Goal: Task Accomplishment & Management: Complete application form

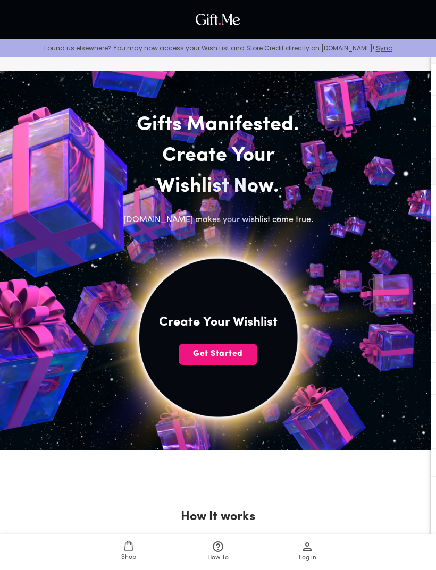
click at [225, 367] on img at bounding box center [218, 337] width 392 height 392
click at [242, 351] on span "Get Started" at bounding box center [218, 354] width 79 height 12
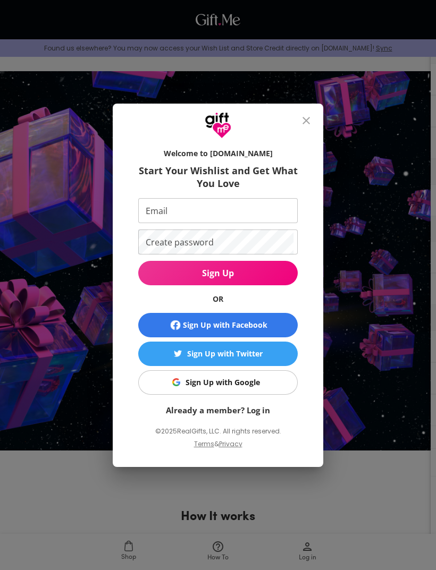
click at [264, 382] on span "Sign Up with Google" at bounding box center [216, 383] width 146 height 12
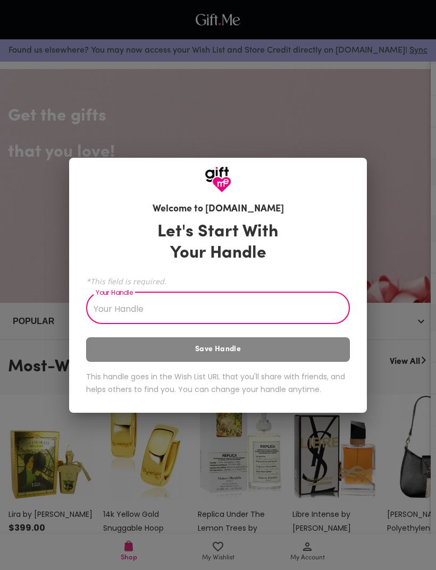
click at [311, 307] on input "Your Handle" at bounding box center [212, 309] width 252 height 30
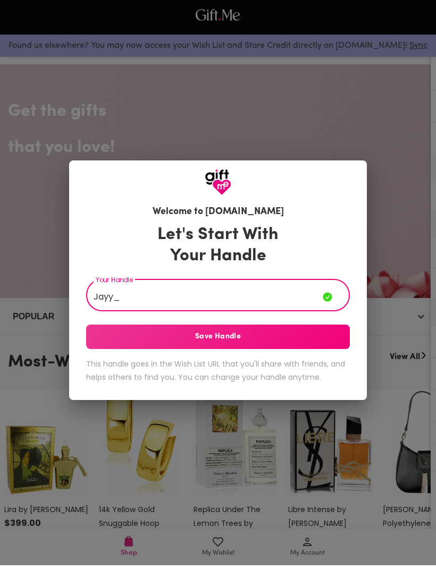
type input "Jayy_"
click at [337, 348] on span "Save Handle" at bounding box center [218, 342] width 264 height 12
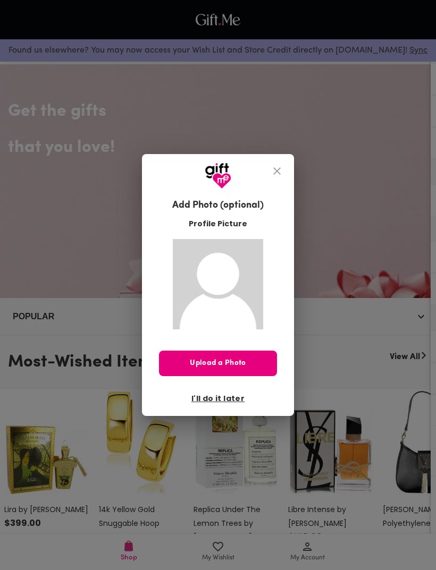
click at [226, 404] on span "I'll do it later" at bounding box center [217, 399] width 53 height 12
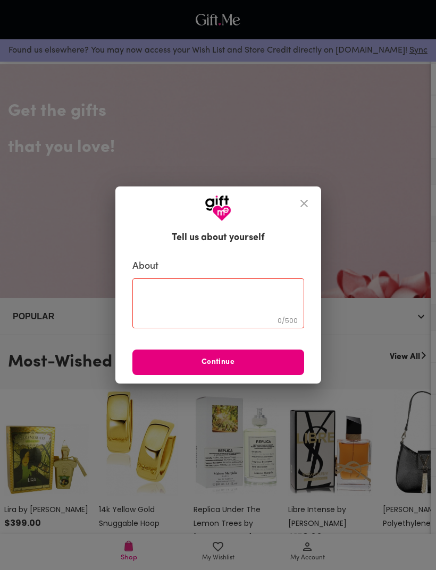
click at [305, 210] on icon "close" at bounding box center [304, 203] width 13 height 13
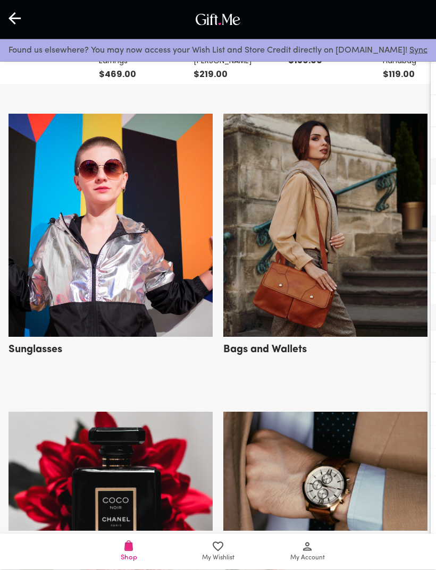
click at [18, 24] on icon at bounding box center [16, 19] width 14 height 14
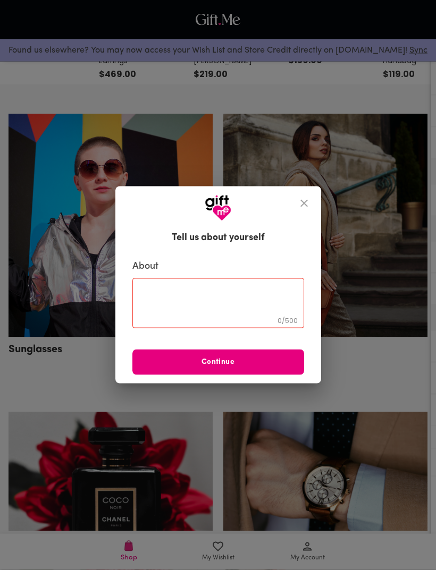
scroll to position [5, 0]
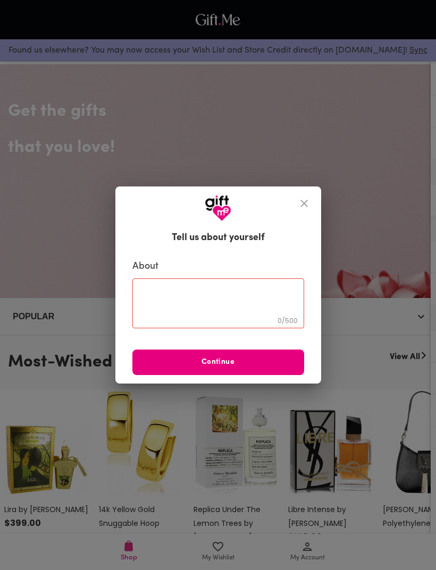
click at [299, 210] on icon "close" at bounding box center [304, 203] width 13 height 13
